Goal: Task Accomplishment & Management: Use online tool/utility

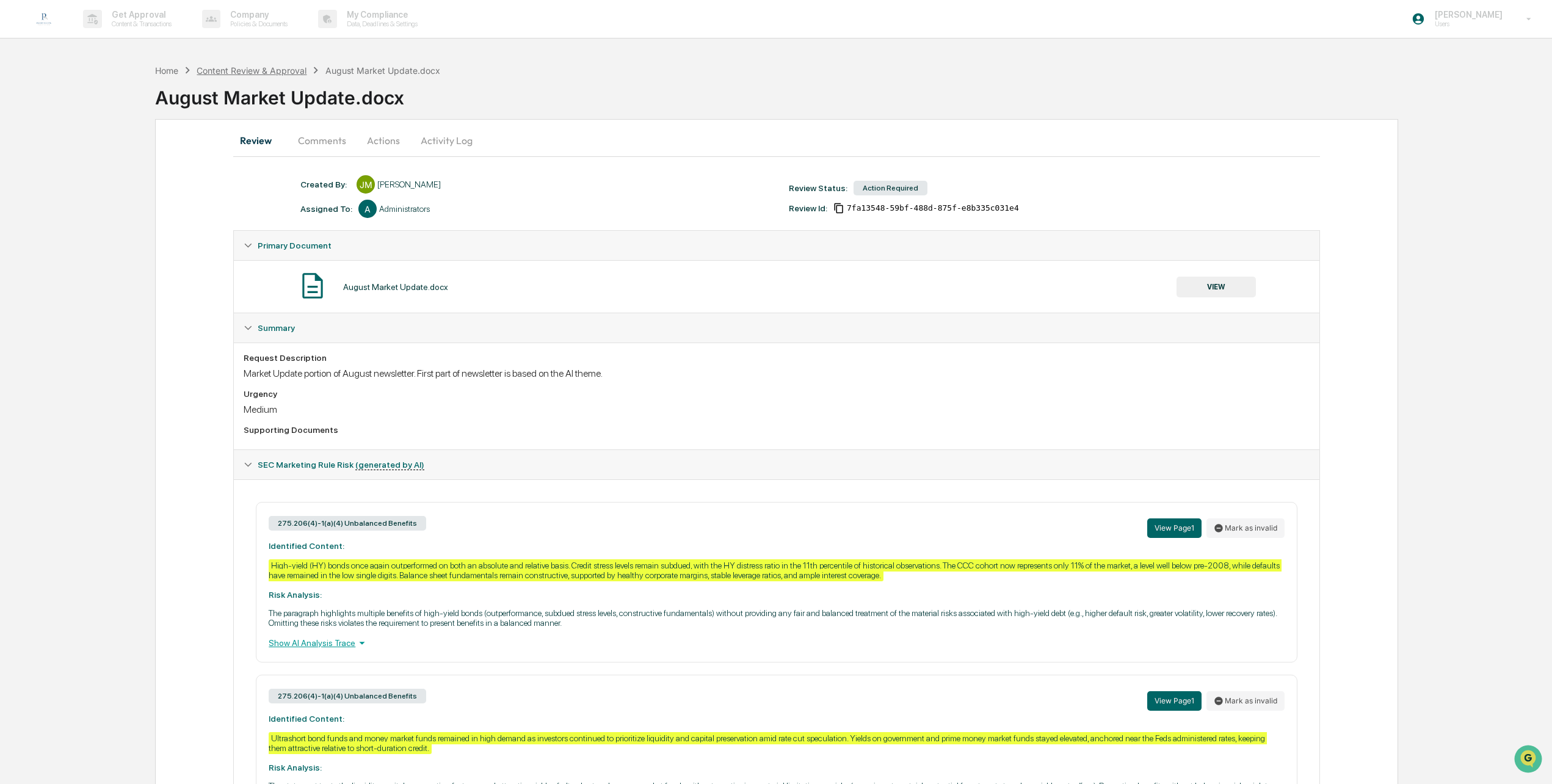
click at [281, 72] on div "Content Review & Approval" at bounding box center [251, 70] width 110 height 10
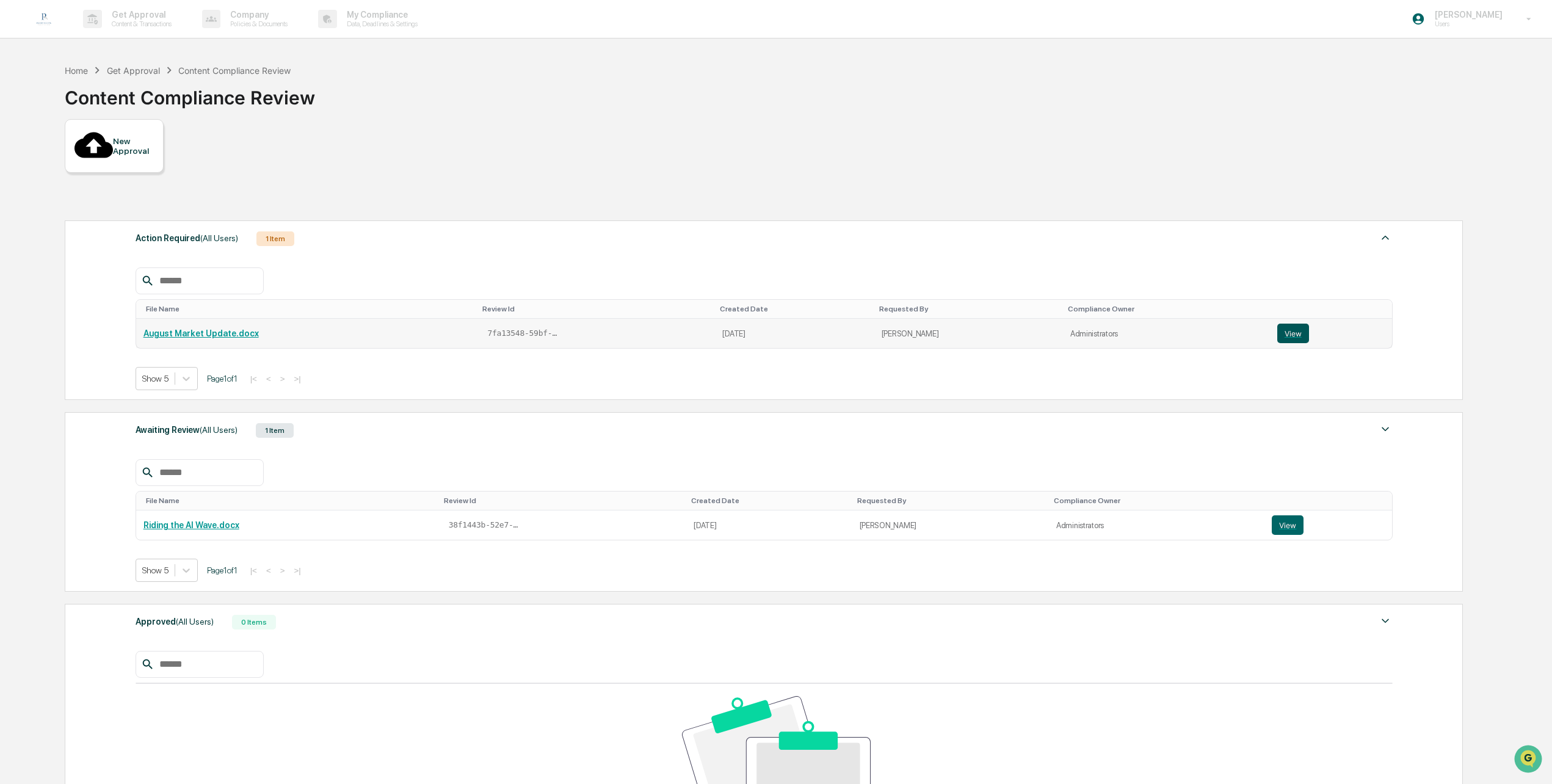
click at [1288, 324] on button "View" at bounding box center [1293, 333] width 32 height 20
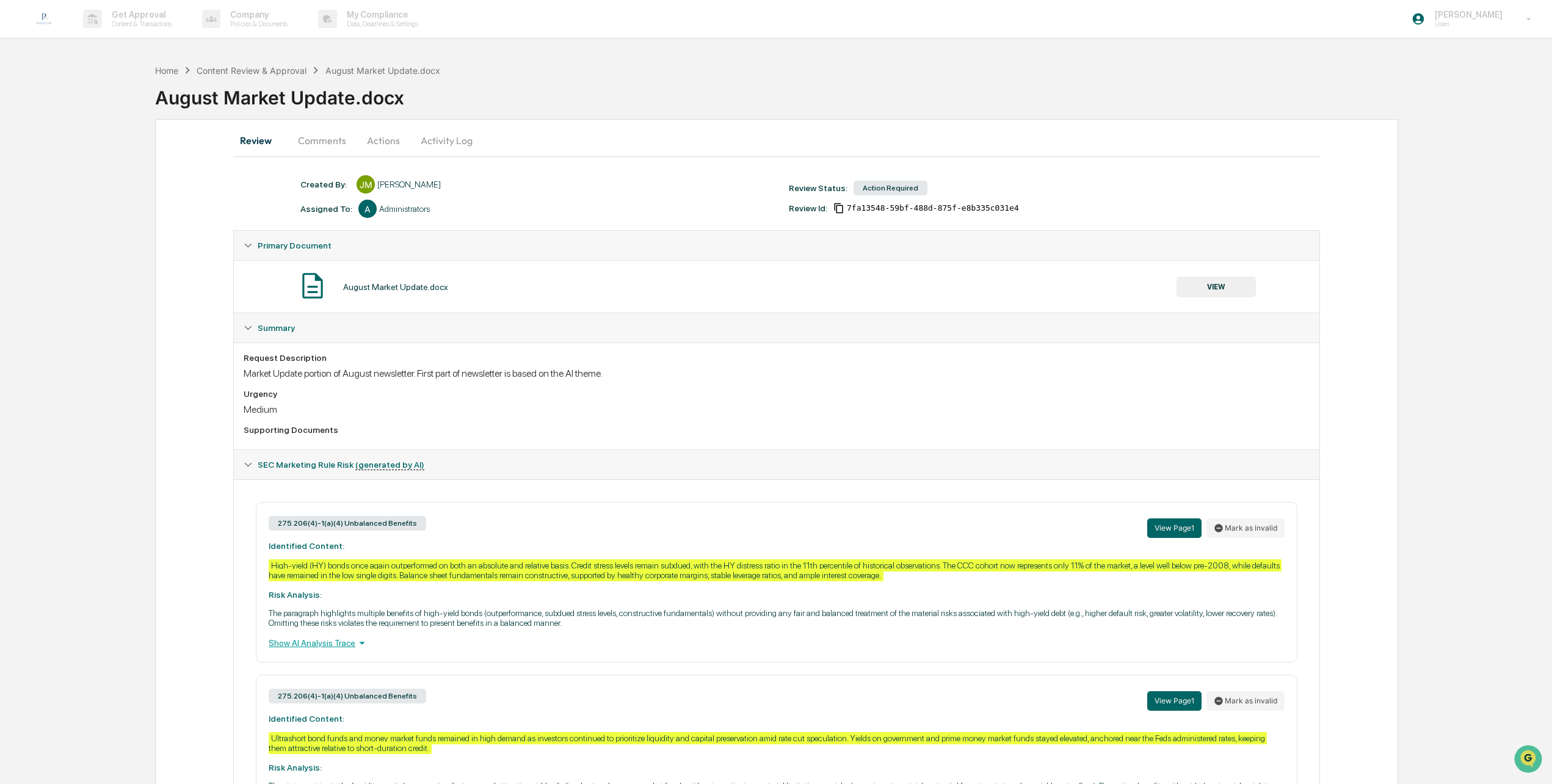
click at [1207, 288] on button "VIEW" at bounding box center [1216, 287] width 79 height 21
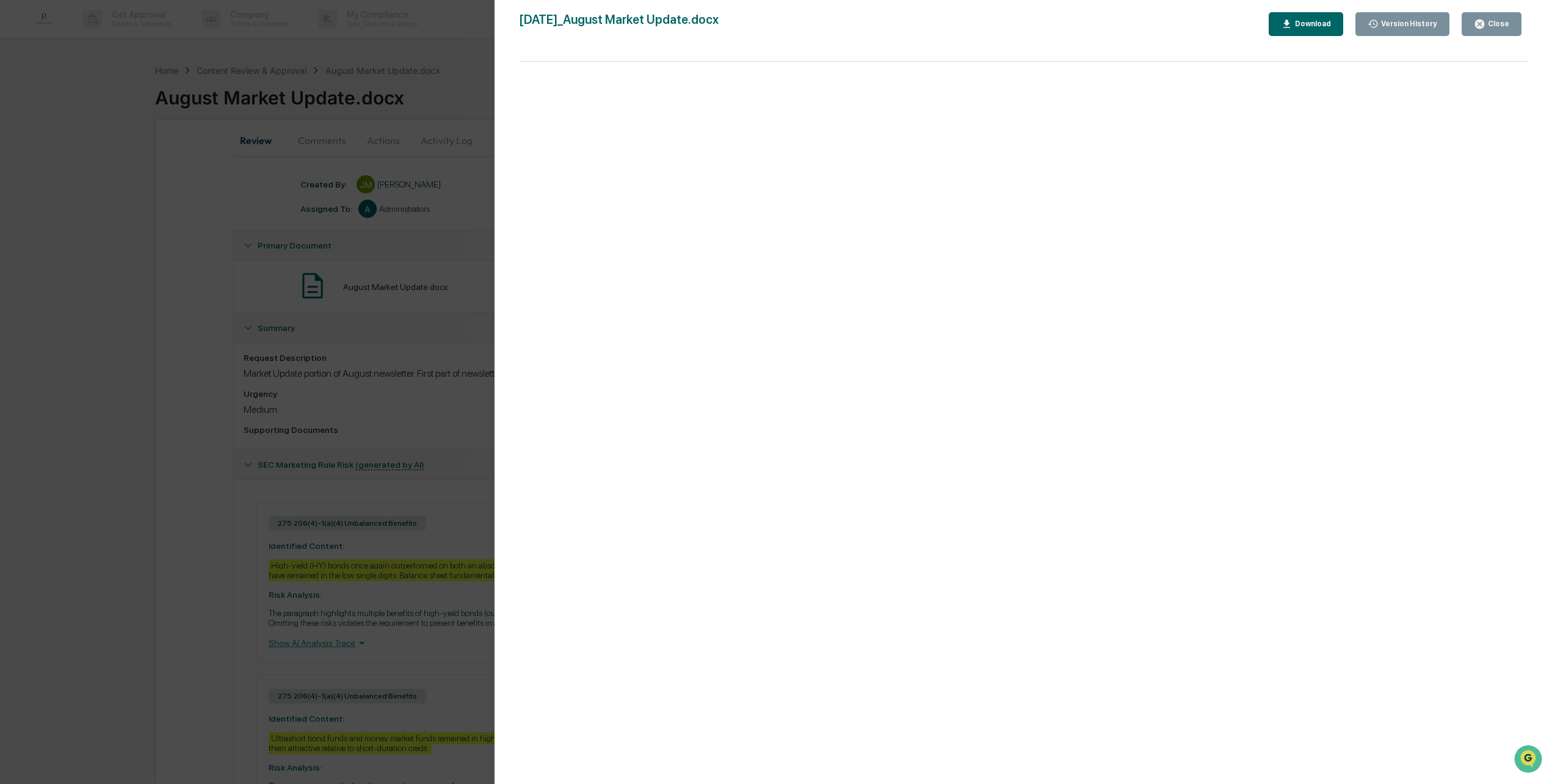
click at [1486, 27] on icon "button" at bounding box center [1480, 24] width 11 height 11
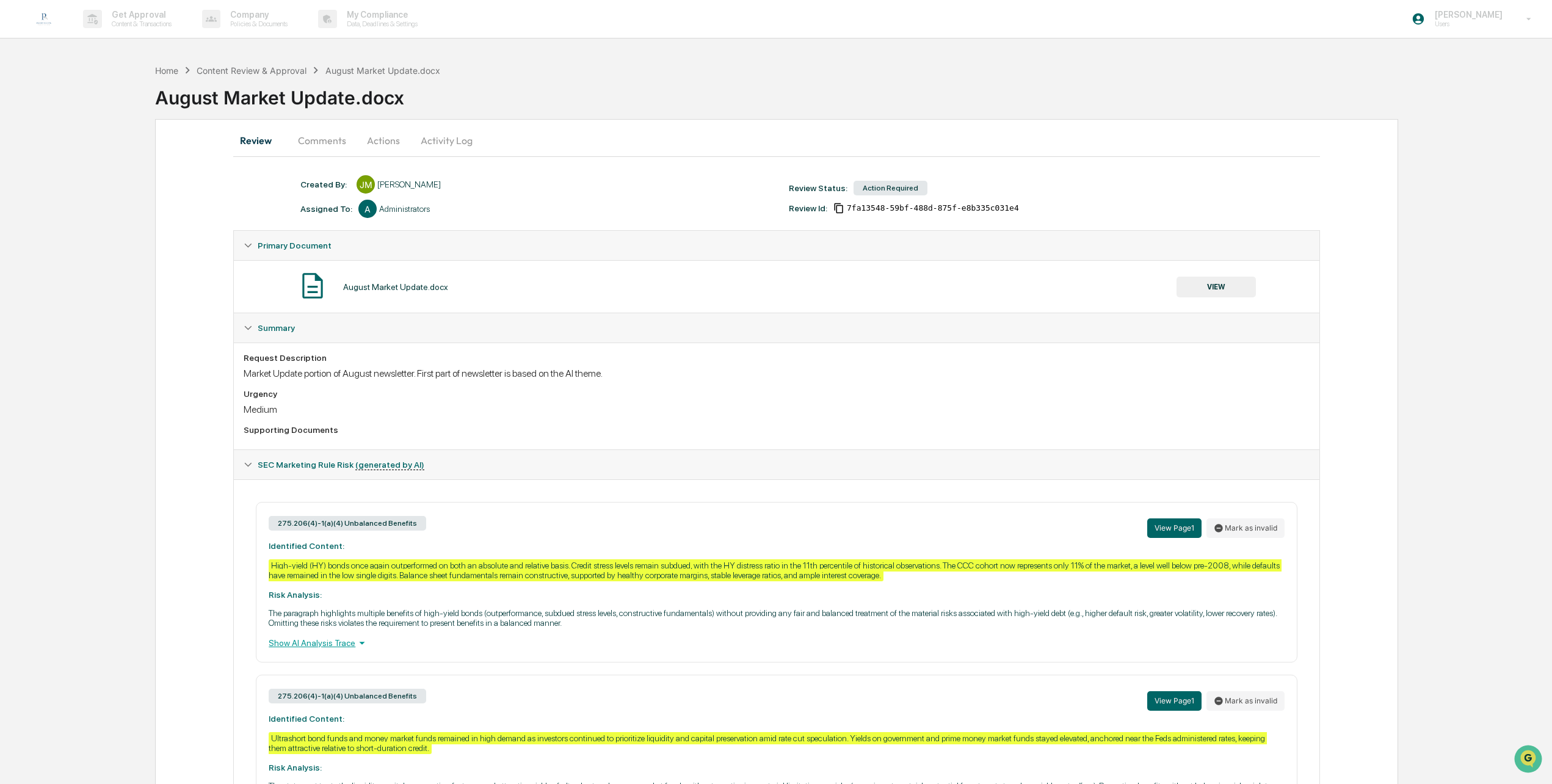
click at [385, 147] on button "Actions" at bounding box center [383, 140] width 55 height 29
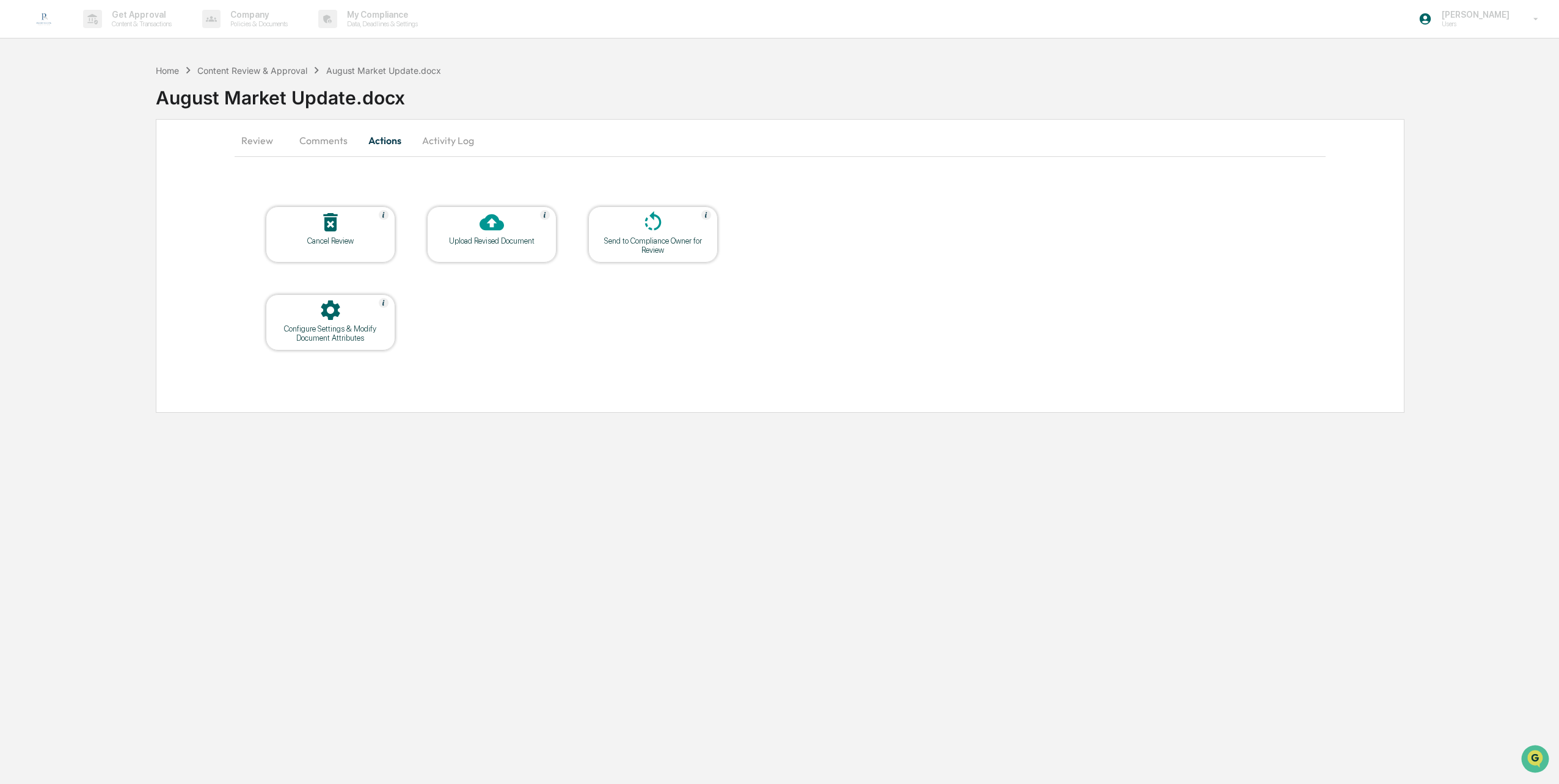
click at [518, 230] on div at bounding box center [491, 223] width 122 height 26
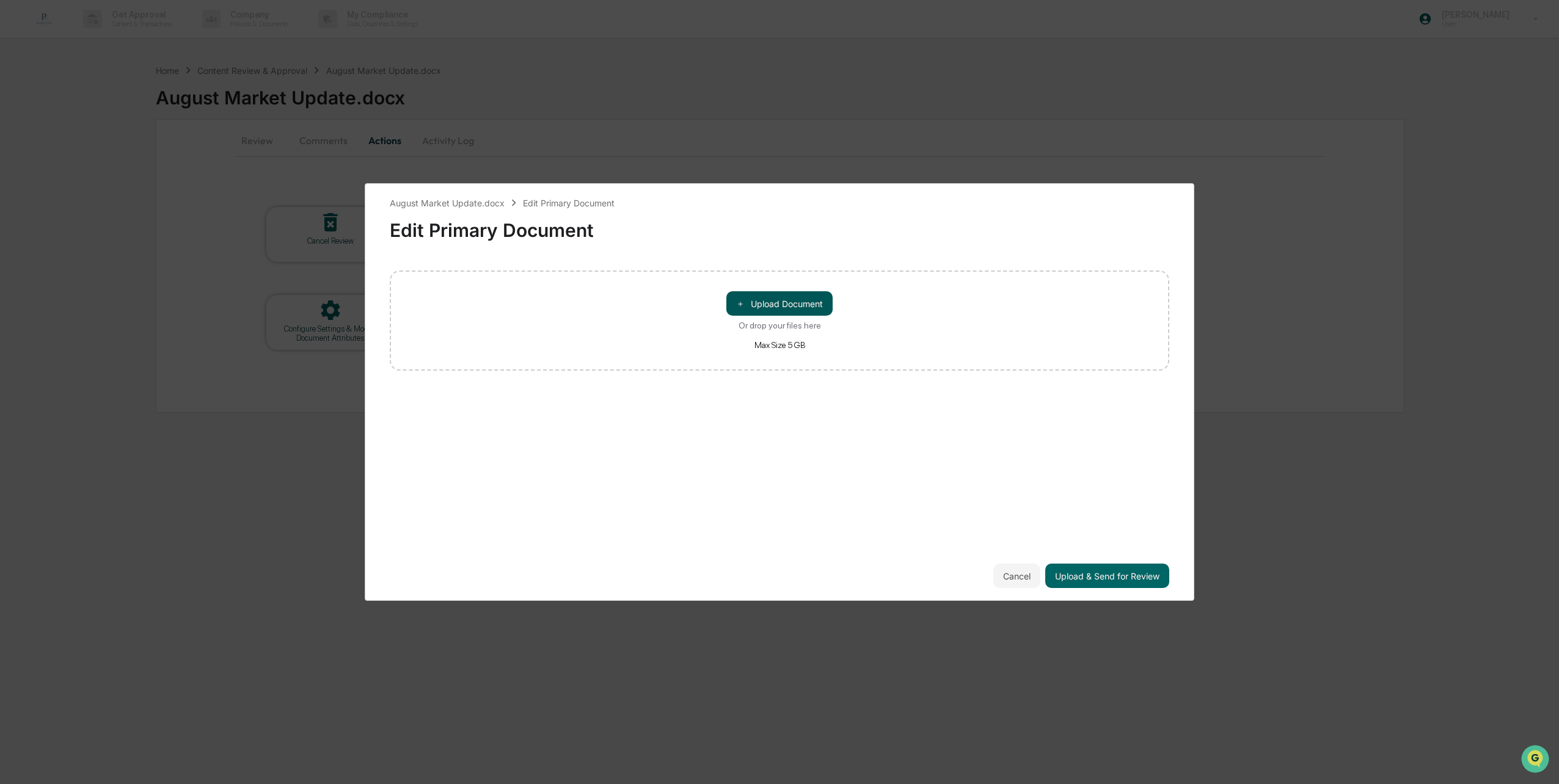
click at [825, 308] on button "＋ Upload Document" at bounding box center [780, 304] width 106 height 24
click at [1084, 578] on button "Upload & Send for Review" at bounding box center [1107, 576] width 124 height 24
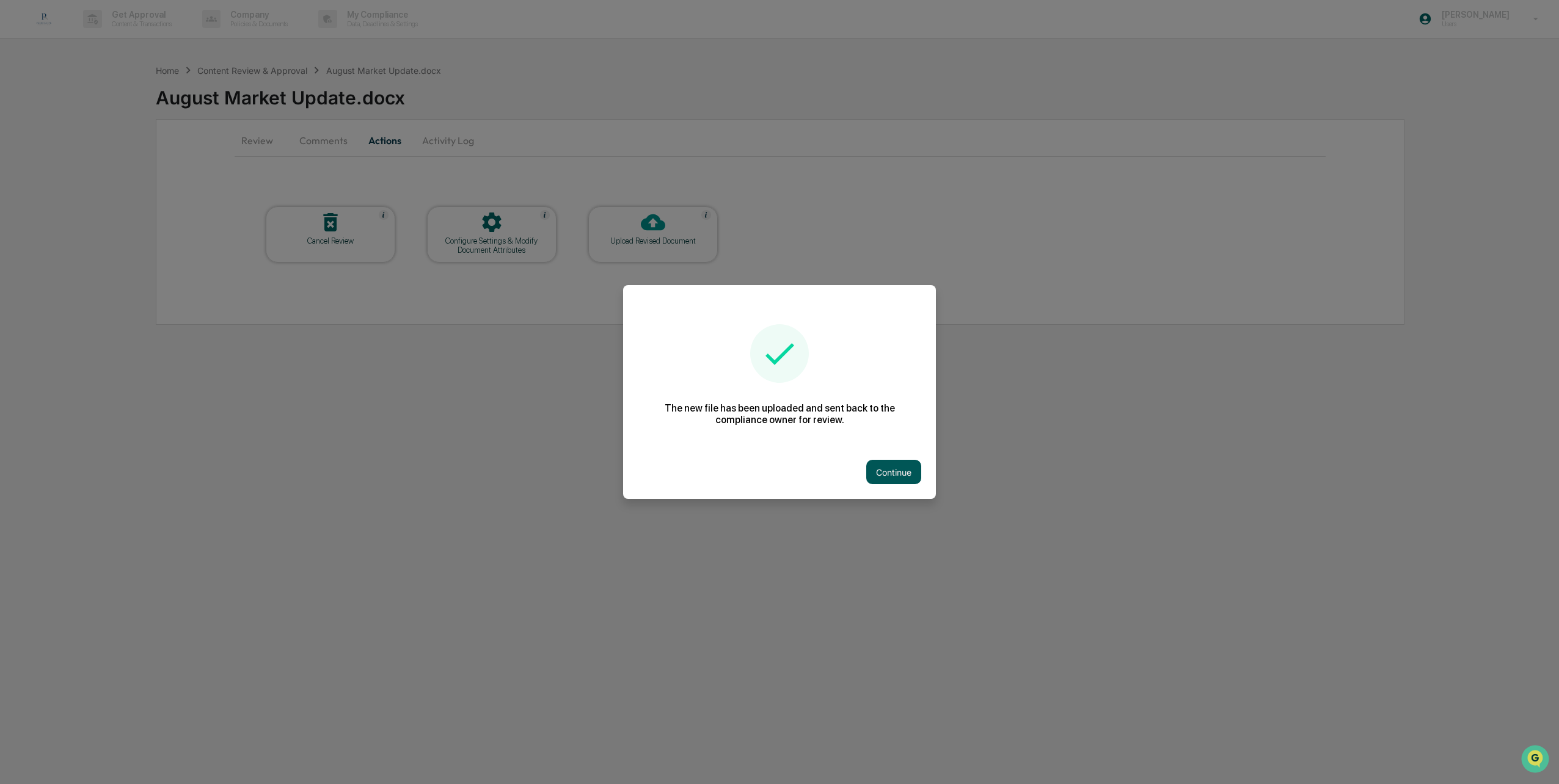
click at [892, 474] on button "Continue" at bounding box center [893, 472] width 55 height 24
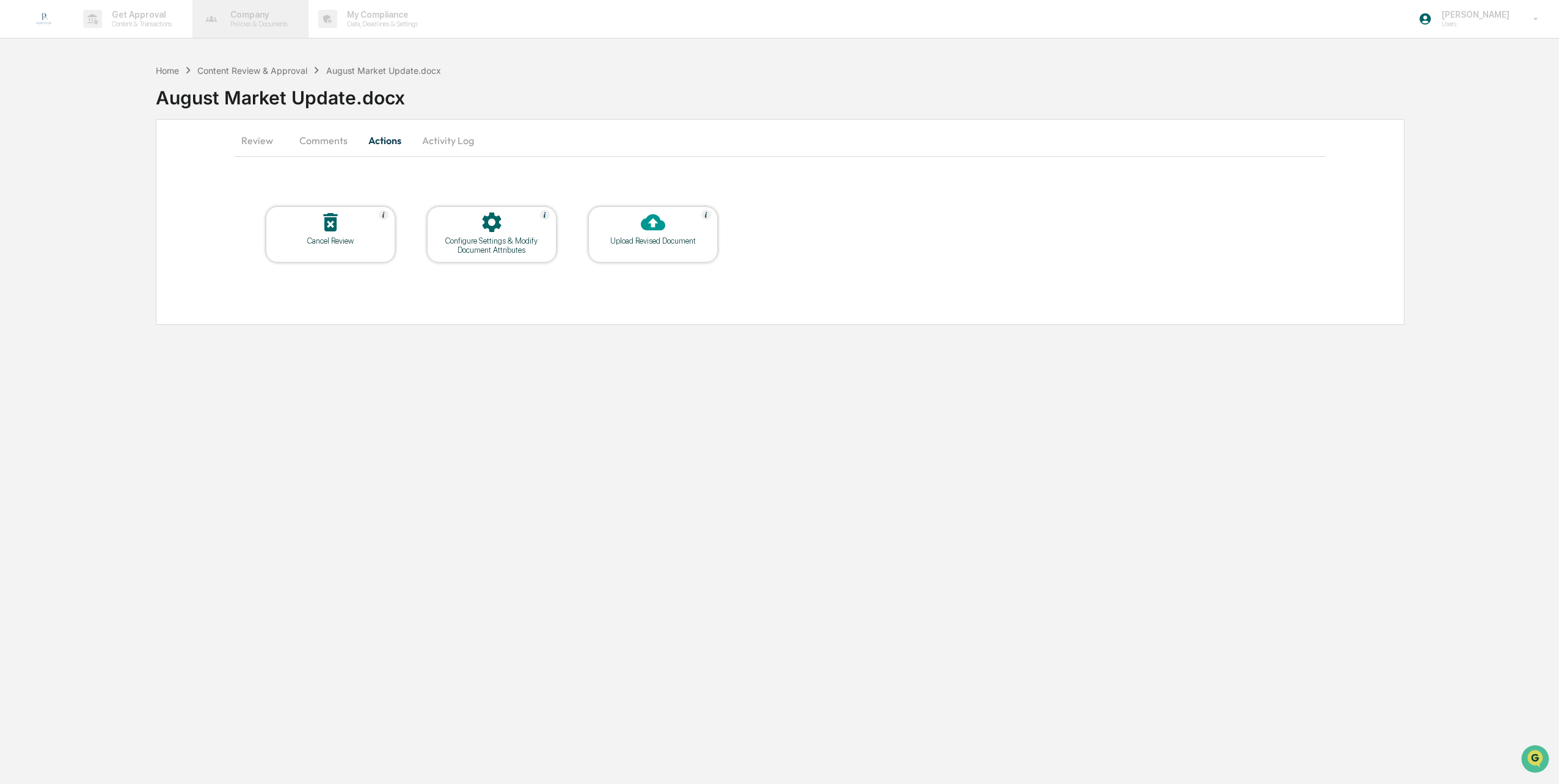
click at [242, 8] on div "Company Policies & Documents" at bounding box center [249, 19] width 104 height 38
